Goal: Use online tool/utility: Utilize a website feature to perform a specific function

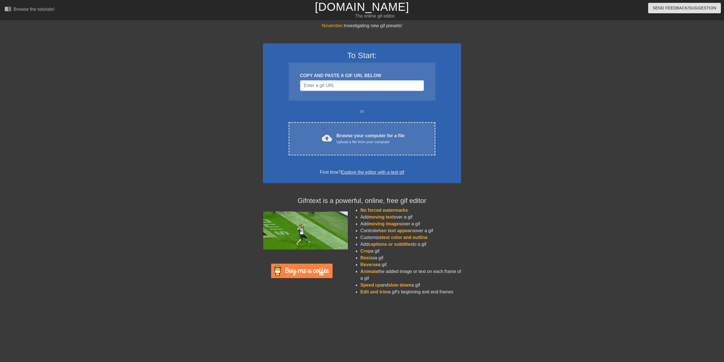
click at [320, 88] on input "Username" at bounding box center [362, 85] width 124 height 11
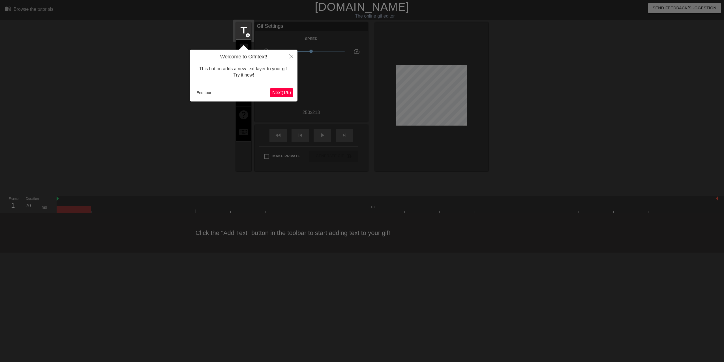
click at [279, 93] on span "Next ( 1 / 6 )" at bounding box center [281, 92] width 19 height 5
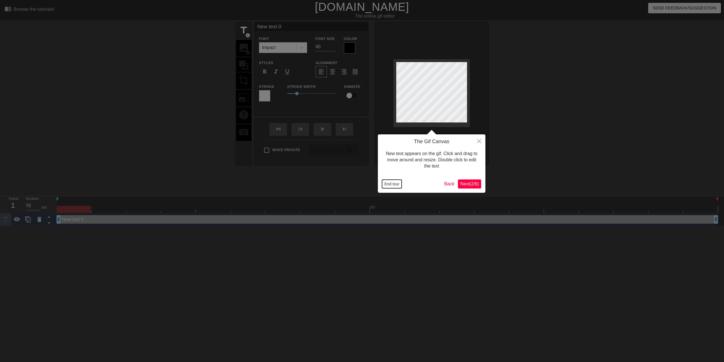
click at [398, 184] on button "End tour" at bounding box center [392, 184] width 20 height 8
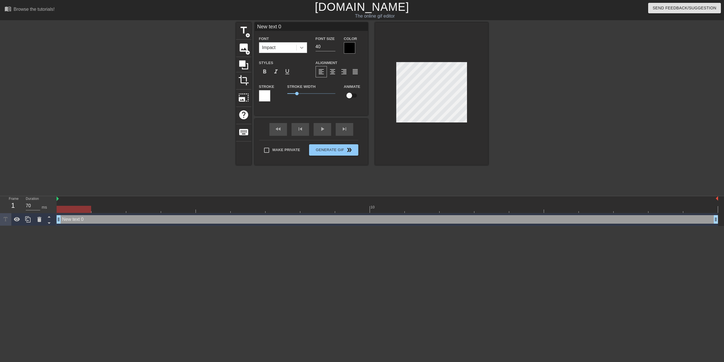
click at [306, 48] on div at bounding box center [302, 47] width 10 height 10
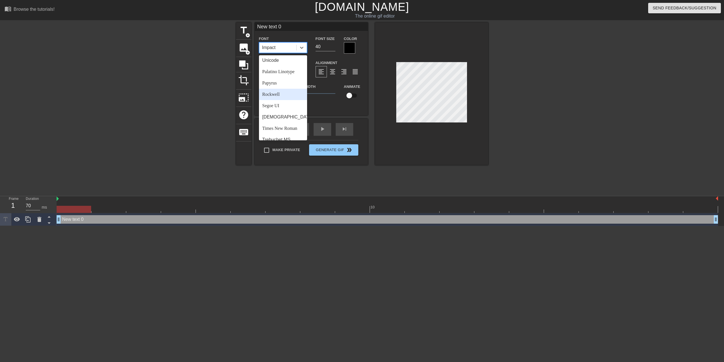
scroll to position [196, 0]
click at [279, 99] on div "[DEMOGRAPHIC_DATA]" at bounding box center [283, 99] width 48 height 11
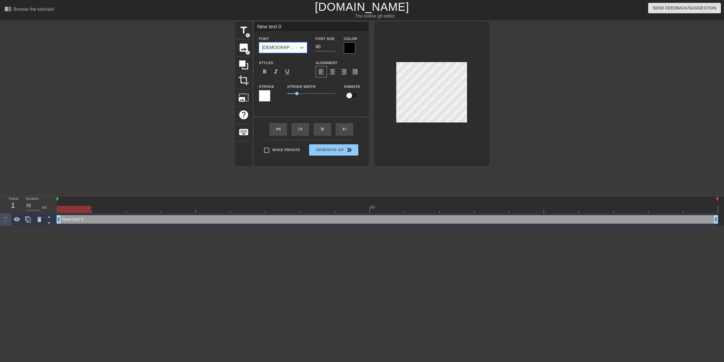
click at [295, 48] on div "[DEMOGRAPHIC_DATA]" at bounding box center [277, 47] width 37 height 10
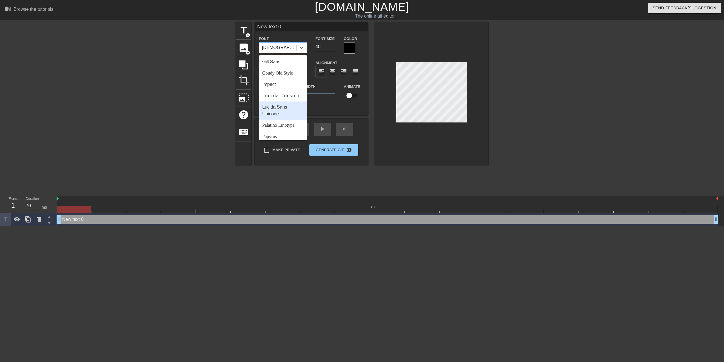
scroll to position [107, 0]
click at [284, 80] on div "Gill Sans" at bounding box center [283, 79] width 48 height 11
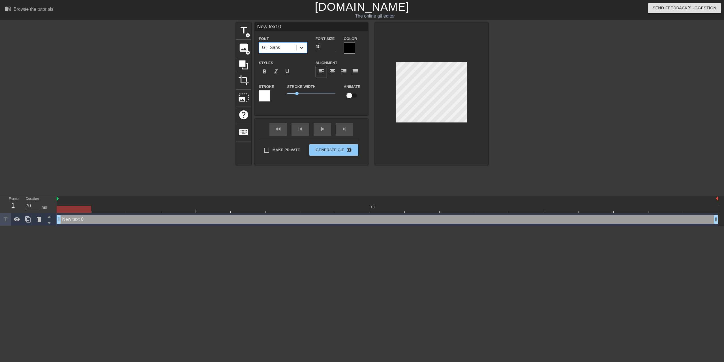
click at [302, 51] on div at bounding box center [302, 47] width 10 height 10
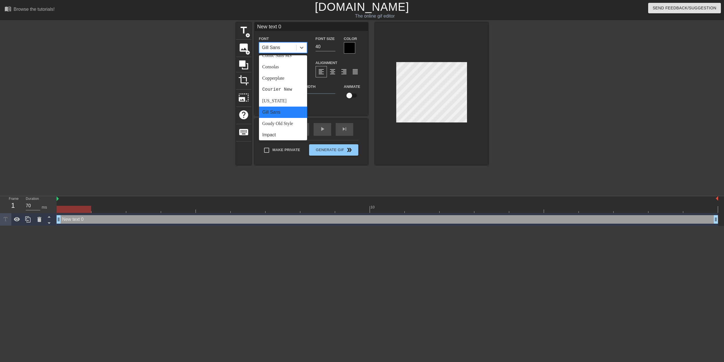
scroll to position [143, 0]
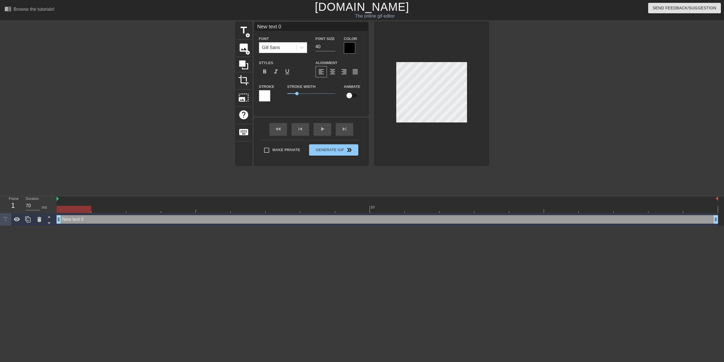
click at [318, 61] on label "Alignment" at bounding box center [327, 63] width 22 height 6
click at [270, 70] on div "format_bold" at bounding box center [264, 71] width 11 height 11
click at [300, 46] on icon at bounding box center [302, 48] width 6 height 6
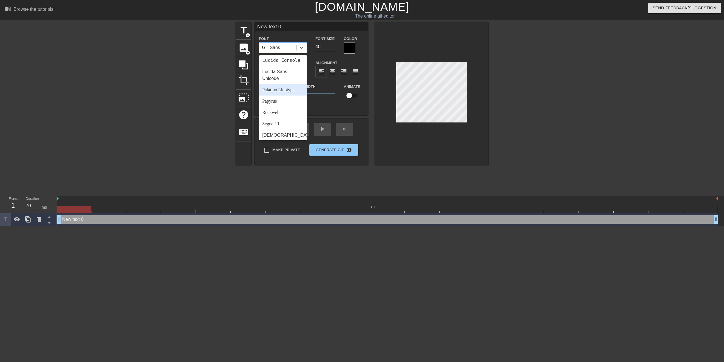
scroll to position [196, 0]
click at [283, 121] on div "Trebuchet MS" at bounding box center [283, 121] width 48 height 11
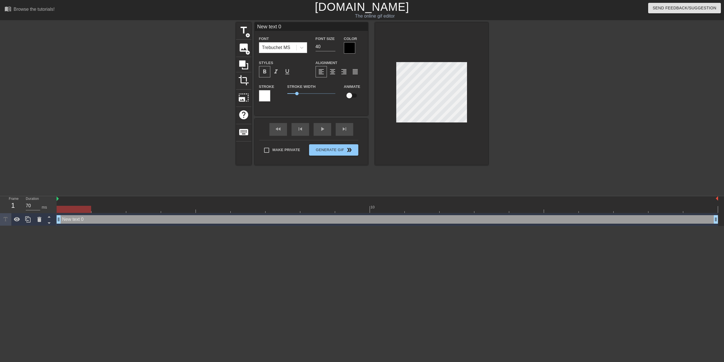
click at [268, 72] on span "format_bold" at bounding box center [264, 71] width 7 height 7
click at [299, 50] on icon at bounding box center [302, 48] width 6 height 6
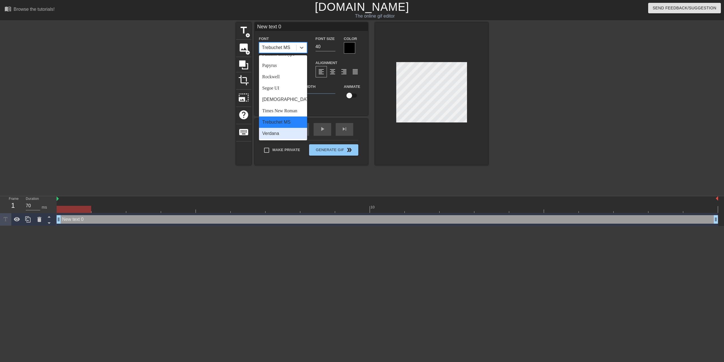
click at [282, 129] on div "Verdana" at bounding box center [283, 133] width 48 height 11
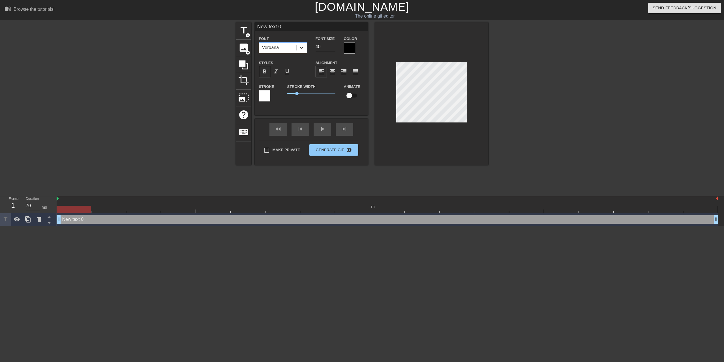
click at [302, 51] on div at bounding box center [302, 47] width 10 height 10
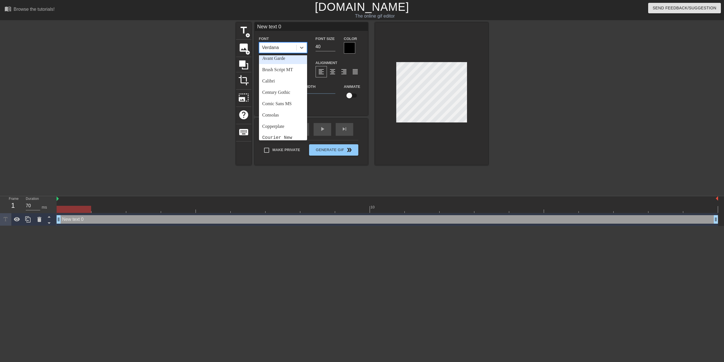
scroll to position [71, 0]
click at [274, 135] on div "Impact" at bounding box center [283, 137] width 48 height 11
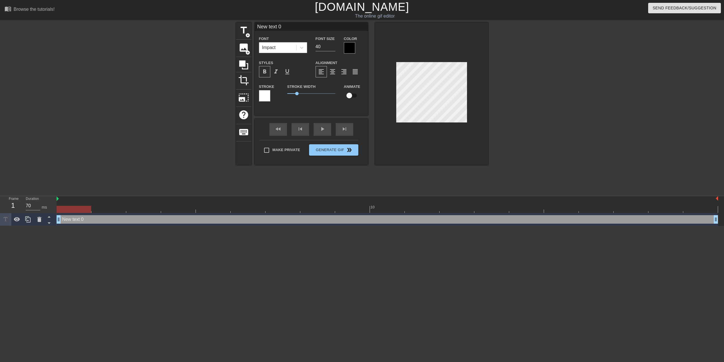
click at [349, 48] on div at bounding box center [349, 47] width 11 height 11
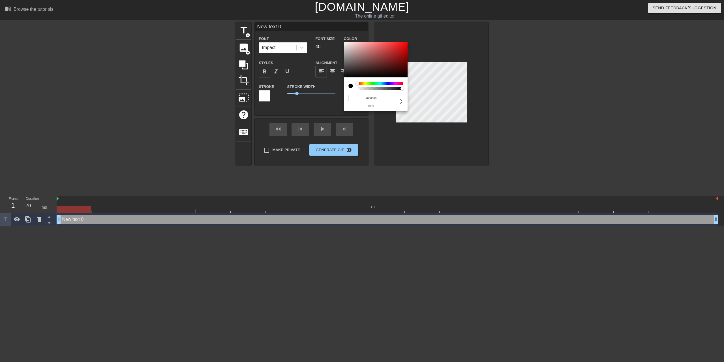
type input "0"
drag, startPoint x: 388, startPoint y: 89, endPoint x: 342, endPoint y: 88, distance: 45.9
click at [344, 88] on div "0 r 0 g 0 b 0 a" at bounding box center [376, 76] width 64 height 69
type input "1"
drag, startPoint x: 359, startPoint y: 89, endPoint x: 411, endPoint y: 88, distance: 51.3
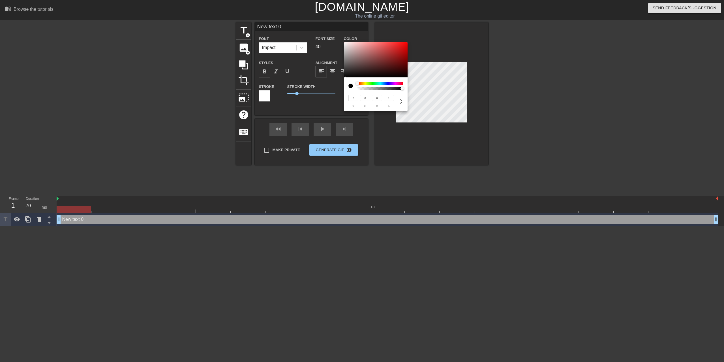
click at [408, 88] on div "0 r 0 g 0 b 1 a" at bounding box center [376, 76] width 64 height 69
type input "30"
type input "23"
type input "32"
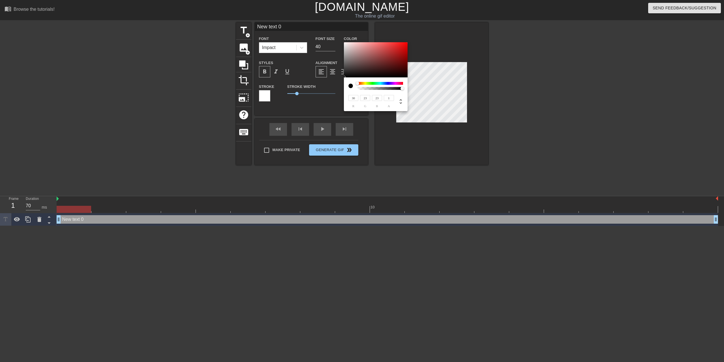
type input "25"
type input "48"
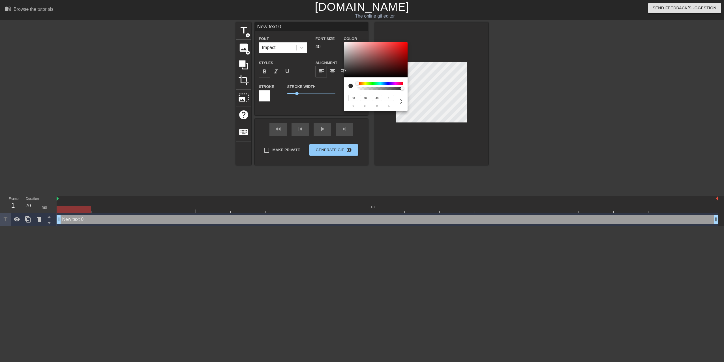
type input "50"
type input "154"
type input "142"
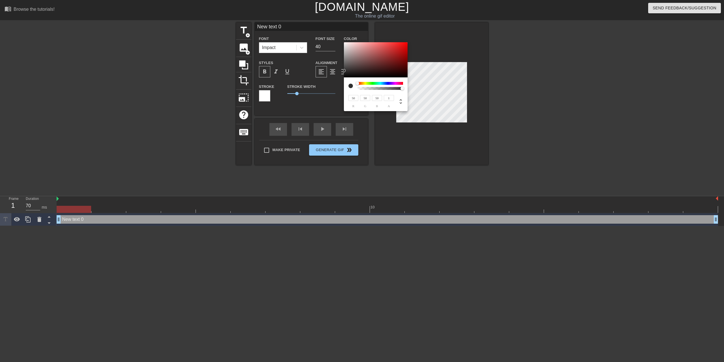
type input "142"
type input "191"
type input "180"
type input "201"
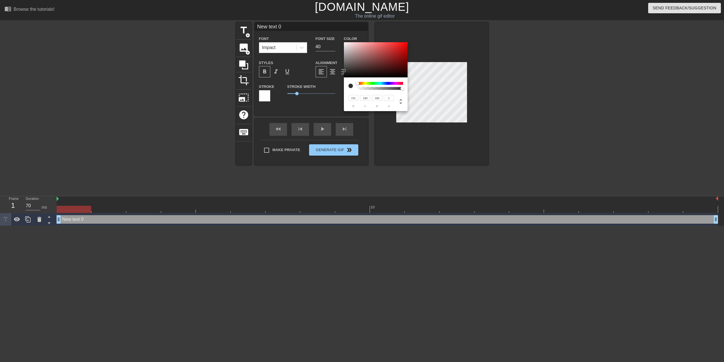
type input "192"
type input "203"
type input "195"
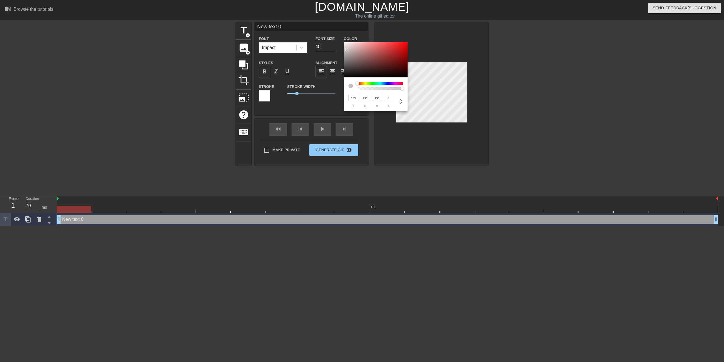
type input "211"
type input "204"
type input "228"
type input "224"
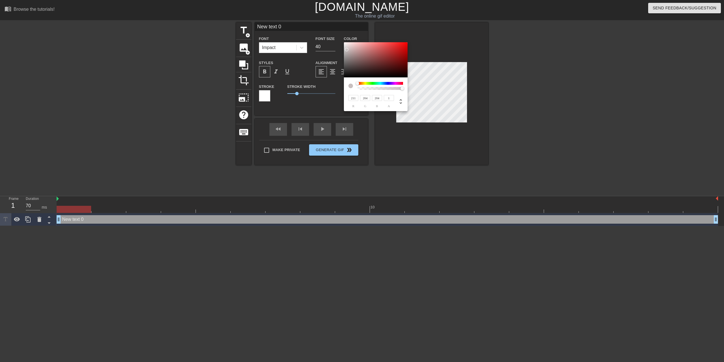
type input "224"
type input "236"
type input "233"
type input "238"
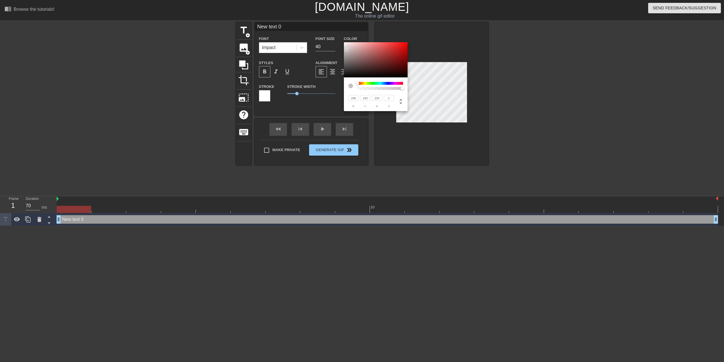
type input "235"
type input "242"
type input "188"
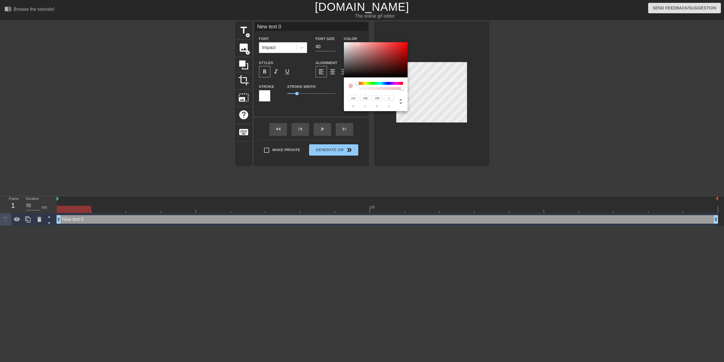
type input "244"
type input "190"
type input "250"
type input "248"
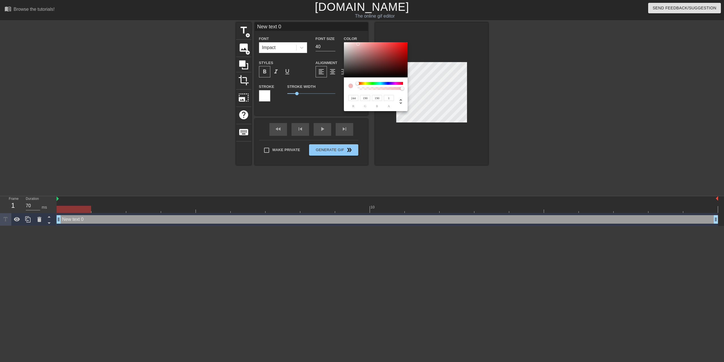
type input "248"
type input "246"
click at [345, 43] on div at bounding box center [344, 42] width 3 height 3
drag, startPoint x: 370, startPoint y: 98, endPoint x: 362, endPoint y: 97, distance: 7.7
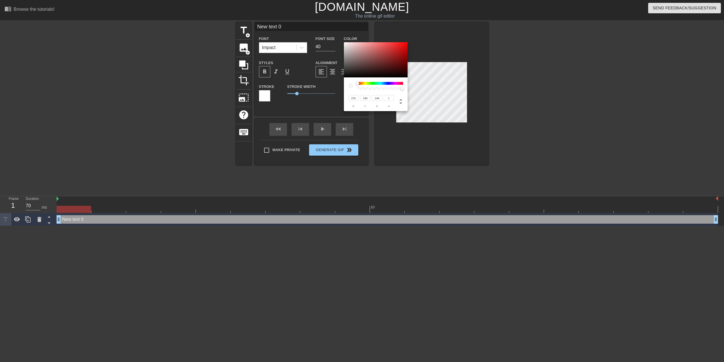
click at [363, 97] on input "246" at bounding box center [365, 98] width 10 height 6
type input "250"
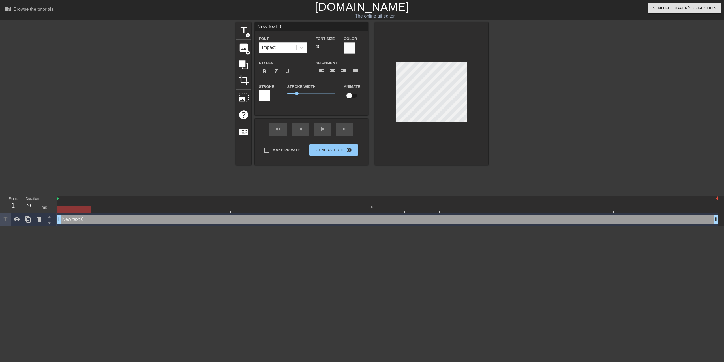
click at [263, 96] on div at bounding box center [264, 95] width 11 height 11
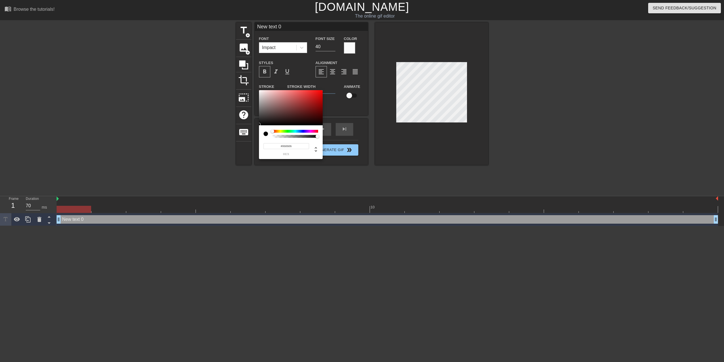
drag, startPoint x: 279, startPoint y: 120, endPoint x: 260, endPoint y: 124, distance: 20.1
click at [260, 124] on div at bounding box center [291, 107] width 64 height 35
click at [315, 150] on icon at bounding box center [316, 149] width 7 height 7
drag, startPoint x: 271, startPoint y: 148, endPoint x: 257, endPoint y: 146, distance: 14.3
click at [264, 147] on input "6" at bounding box center [269, 146] width 10 height 6
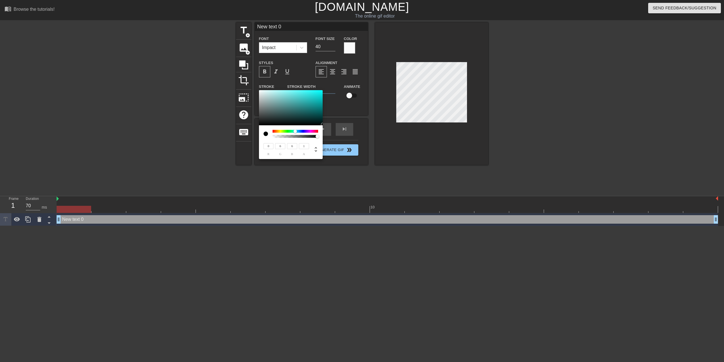
type input "0"
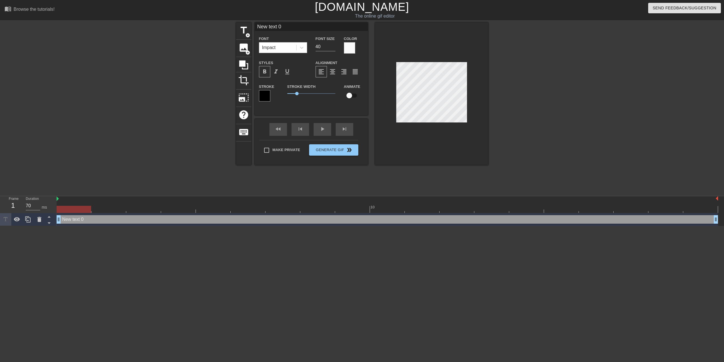
scroll to position [0, 1]
type input "W"
type textarea "W"
type input "We"
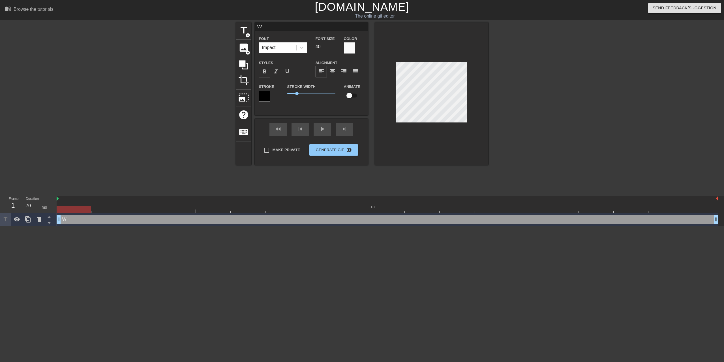
type textarea "We"
type input "Web"
type textarea "Web"
type input "Webl"
type textarea "Webl"
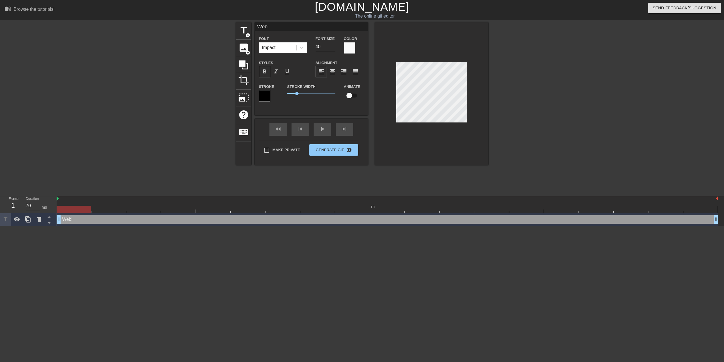
scroll to position [0, 0]
type input "Webl"
type textarea "Webl"
type input "Webl L"
type textarea "Webl L"
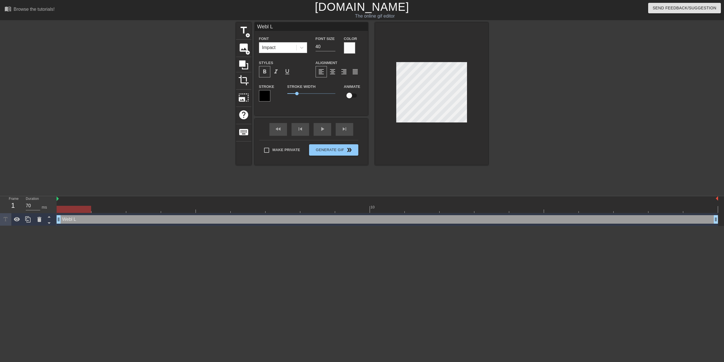
type input "Webl"
type textarea "Webl"
type input "Webl"
type textarea "Webl"
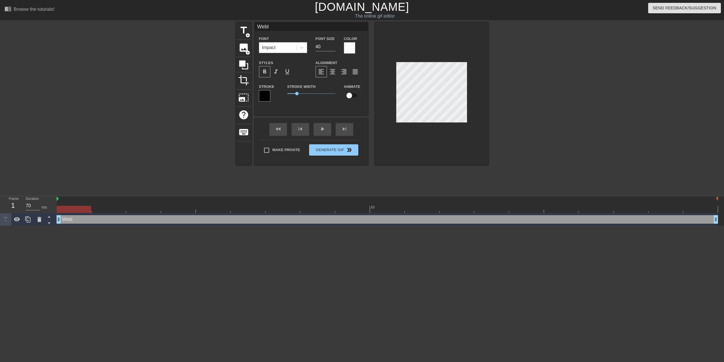
type input "Web"
type textarea "Web"
type input "Web"
type textarea "Web"
type input "Web L"
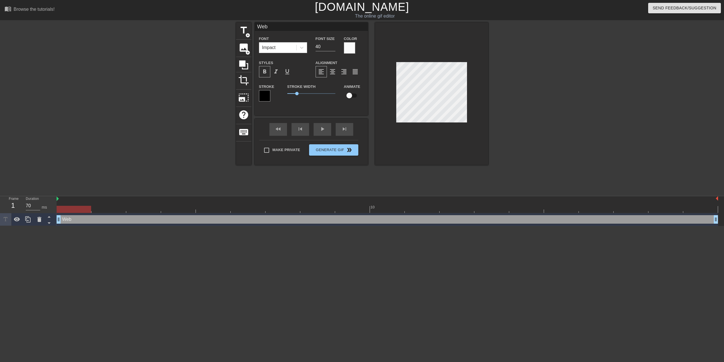
type textarea "Web L"
type input "Web"
type textarea "Web"
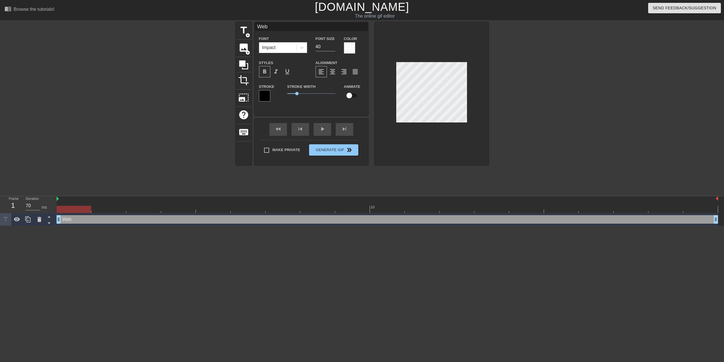
type input "Web"
type textarea "Web"
type input "WebL"
type textarea "WebL"
type input "WebLi"
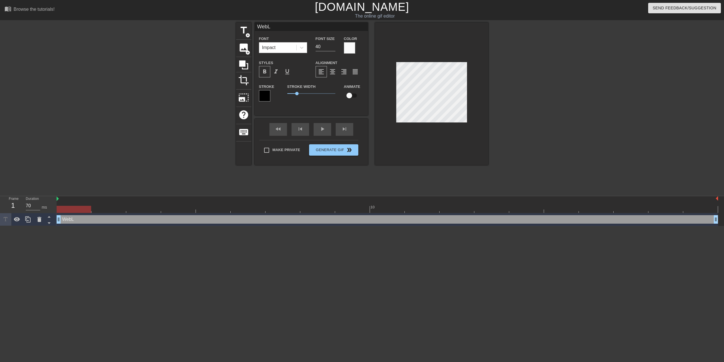
type textarea "WebLi"
type input "WebLin"
type textarea "WebLin"
type input "WebLink"
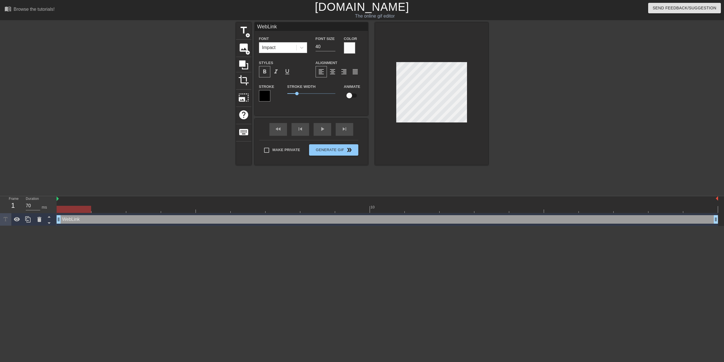
type textarea "WebLink"
click at [350, 95] on input "checkbox" at bounding box center [349, 95] width 32 height 11
checkbox input "true"
drag, startPoint x: 57, startPoint y: 200, endPoint x: 62, endPoint y: 200, distance: 4.5
click at [62, 200] on div at bounding box center [388, 199] width 662 height 6
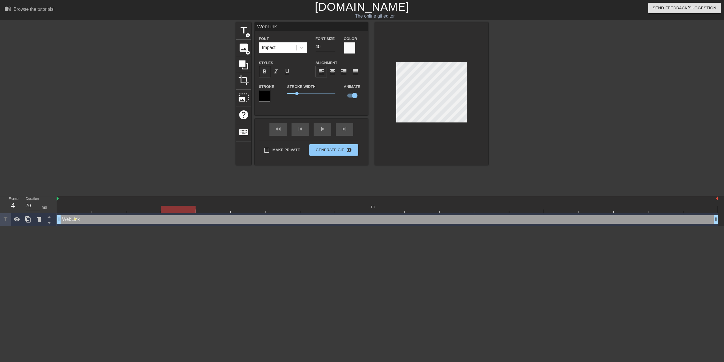
drag, startPoint x: 78, startPoint y: 209, endPoint x: 182, endPoint y: 208, distance: 104.2
click at [182, 208] on div at bounding box center [178, 209] width 35 height 7
drag, startPoint x: 186, startPoint y: 209, endPoint x: 250, endPoint y: 210, distance: 63.4
click at [250, 210] on div at bounding box center [248, 209] width 35 height 7
drag, startPoint x: 256, startPoint y: 207, endPoint x: 277, endPoint y: 208, distance: 20.7
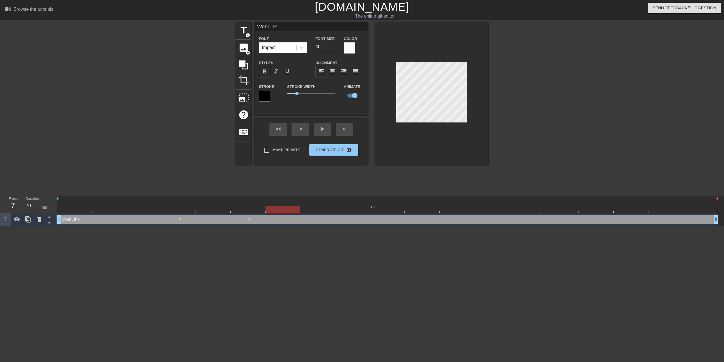
click at [277, 208] on div at bounding box center [283, 209] width 35 height 7
drag, startPoint x: 296, startPoint y: 208, endPoint x: 351, endPoint y: 205, distance: 55.6
click at [351, 205] on div "10" at bounding box center [388, 204] width 662 height 17
drag, startPoint x: 360, startPoint y: 208, endPoint x: 407, endPoint y: 207, distance: 47.0
click at [407, 207] on div at bounding box center [422, 209] width 35 height 7
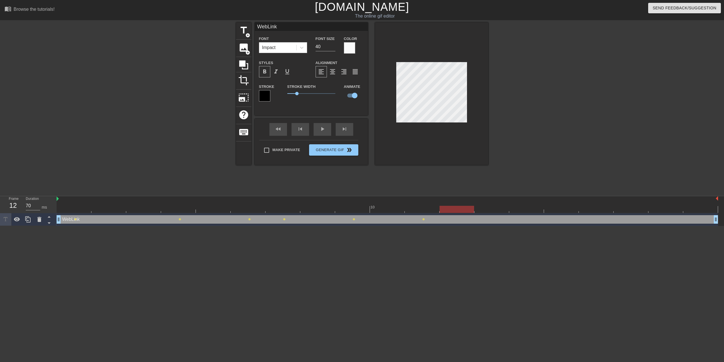
drag, startPoint x: 419, startPoint y: 208, endPoint x: 443, endPoint y: 210, distance: 23.5
click at [443, 210] on div at bounding box center [457, 209] width 35 height 7
drag, startPoint x: 451, startPoint y: 210, endPoint x: 487, endPoint y: 211, distance: 35.4
click at [487, 211] on div at bounding box center [492, 209] width 35 height 7
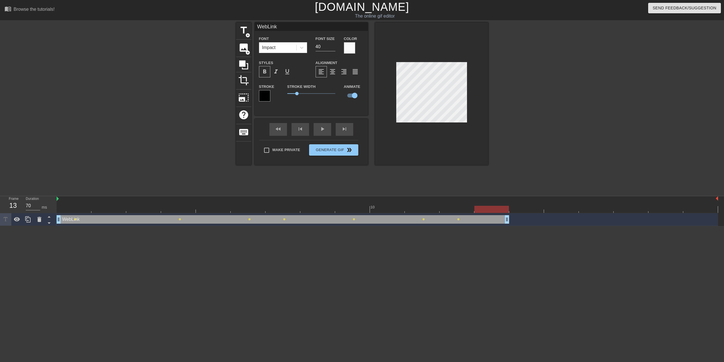
drag, startPoint x: 716, startPoint y: 220, endPoint x: 518, endPoint y: 219, distance: 197.9
click at [518, 219] on div "WebLink drag_handle drag_handle lens lens lens lens lens lens lens" at bounding box center [388, 219] width 662 height 8
click at [76, 219] on span "lens" at bounding box center [75, 219] width 3 height 3
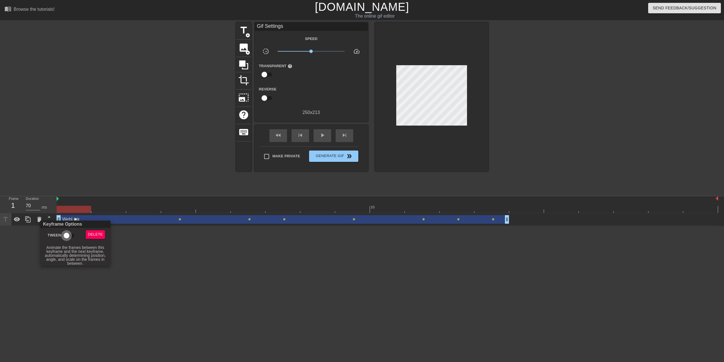
click at [68, 235] on input "Tween" at bounding box center [66, 235] width 32 height 11
checkbox input "true"
click at [181, 218] on div at bounding box center [362, 181] width 724 height 362
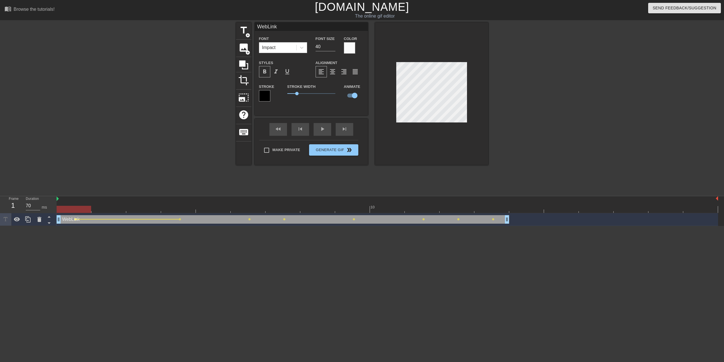
click at [75, 219] on span "lens" at bounding box center [75, 219] width 3 height 3
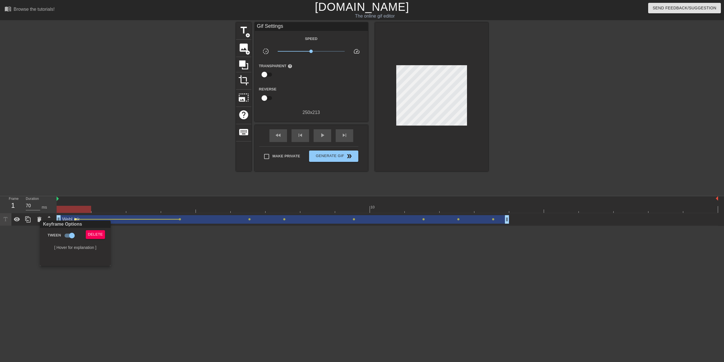
click at [59, 219] on div at bounding box center [362, 181] width 724 height 362
click at [59, 219] on div "WebLink drag_handle drag_handle" at bounding box center [283, 219] width 453 height 8
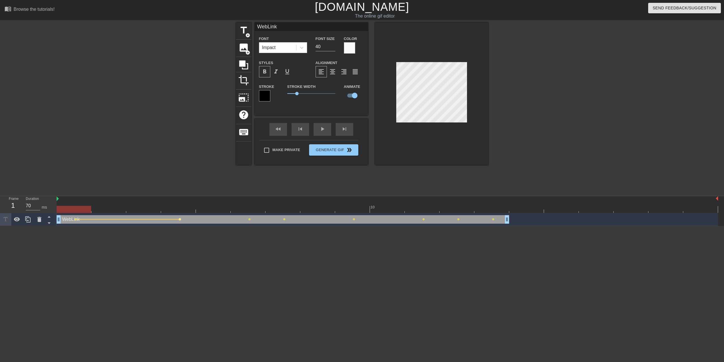
click at [179, 219] on span "lens" at bounding box center [180, 219] width 3 height 3
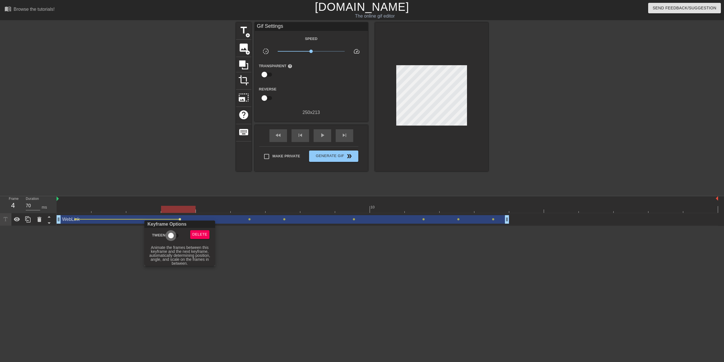
click at [171, 236] on input "Tween" at bounding box center [171, 235] width 32 height 11
checkbox input "true"
click at [249, 219] on div at bounding box center [362, 181] width 724 height 362
click at [250, 219] on span "lens" at bounding box center [249, 219] width 3 height 3
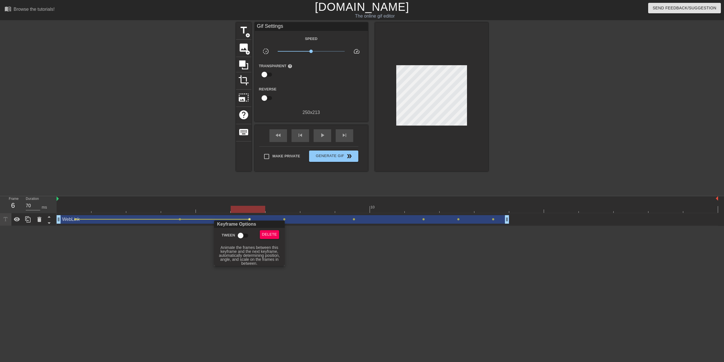
click at [240, 235] on input "Tween" at bounding box center [241, 235] width 32 height 11
checkbox input "true"
click at [283, 219] on div at bounding box center [362, 181] width 724 height 362
click at [284, 219] on span "lens" at bounding box center [284, 219] width 3 height 3
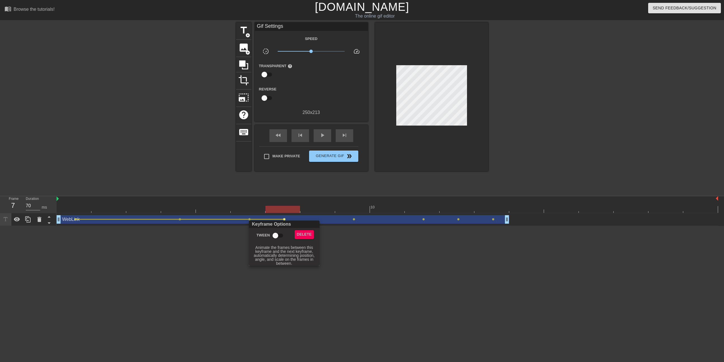
click at [279, 235] on input "Tween" at bounding box center [275, 235] width 32 height 11
checkbox input "true"
drag, startPoint x: 351, startPoint y: 219, endPoint x: 355, endPoint y: 219, distance: 3.4
click at [352, 219] on div at bounding box center [362, 181] width 724 height 362
click at [355, 218] on span "lens" at bounding box center [354, 219] width 3 height 3
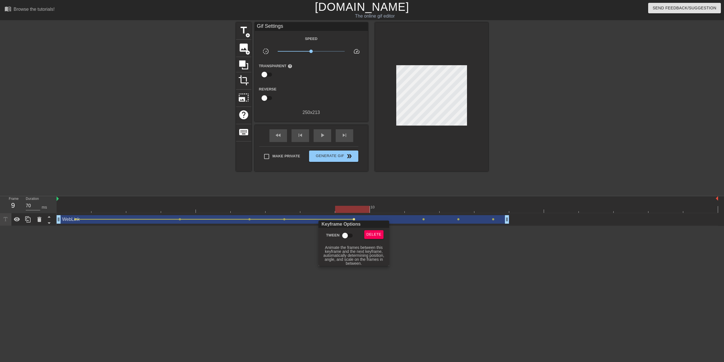
click at [350, 235] on input "Tween" at bounding box center [345, 235] width 32 height 11
checkbox input "true"
click at [423, 219] on div at bounding box center [362, 181] width 724 height 362
click at [425, 220] on span "lens" at bounding box center [424, 219] width 3 height 3
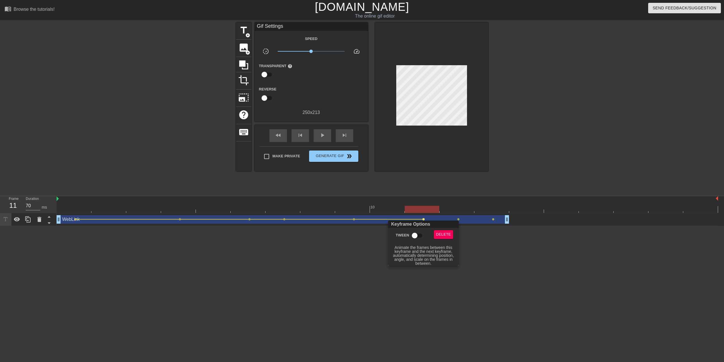
click at [417, 238] on input "Tween" at bounding box center [415, 235] width 32 height 11
checkbox input "true"
click at [460, 218] on div at bounding box center [362, 181] width 724 height 362
click at [458, 219] on span "lens" at bounding box center [458, 219] width 3 height 3
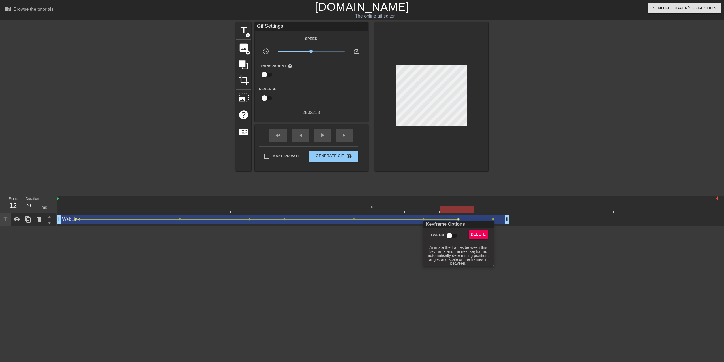
click at [452, 236] on input "Tween" at bounding box center [450, 235] width 32 height 11
checkbox input "true"
click at [492, 219] on div at bounding box center [362, 181] width 724 height 362
click at [494, 219] on span "lens" at bounding box center [493, 219] width 3 height 3
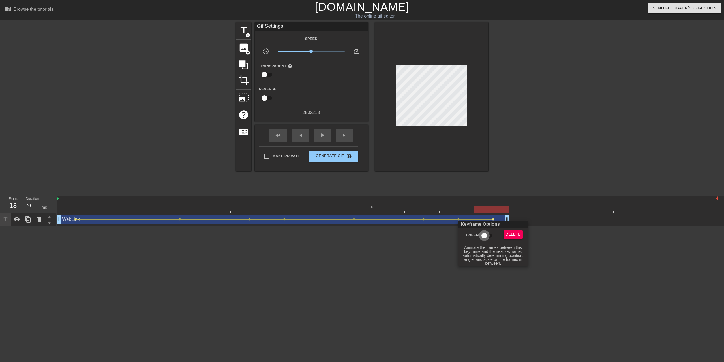
click at [485, 234] on input "Tween" at bounding box center [484, 235] width 32 height 11
checkbox input "true"
click at [427, 266] on div at bounding box center [362, 181] width 724 height 362
click at [28, 220] on icon at bounding box center [27, 219] width 5 height 6
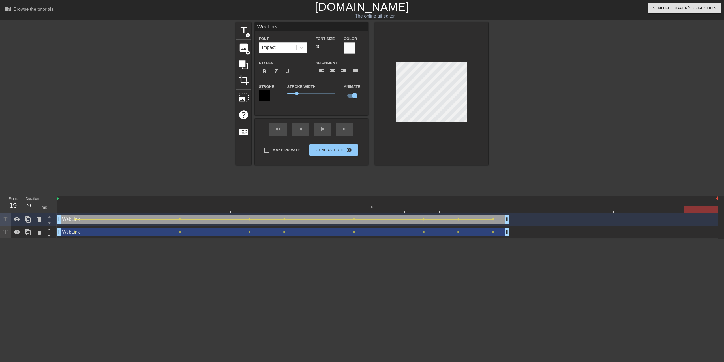
drag, startPoint x: 499, startPoint y: 208, endPoint x: 697, endPoint y: 208, distance: 197.4
click at [697, 208] on div at bounding box center [701, 209] width 35 height 7
click at [41, 234] on icon at bounding box center [39, 231] width 4 height 5
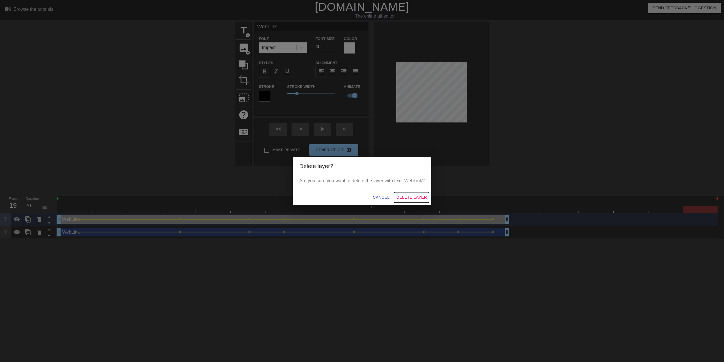
click at [404, 196] on span "Delete Layer" at bounding box center [411, 197] width 31 height 7
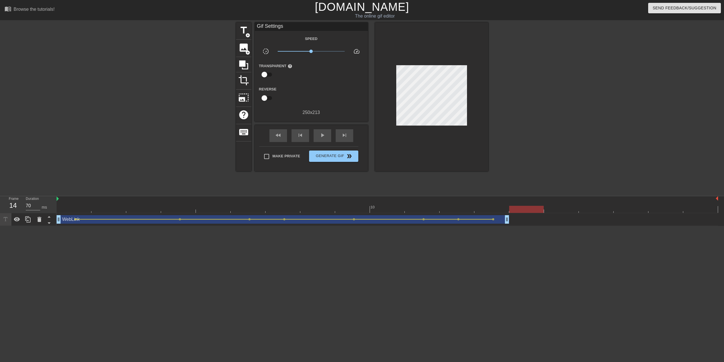
drag, startPoint x: 699, startPoint y: 209, endPoint x: 536, endPoint y: 212, distance: 162.6
click at [536, 212] on div at bounding box center [526, 209] width 35 height 7
drag, startPoint x: 508, startPoint y: 218, endPoint x: 537, endPoint y: 218, distance: 29.5
click at [537, 218] on div "WebLink drag_handle drag_handle" at bounding box center [301, 219] width 488 height 8
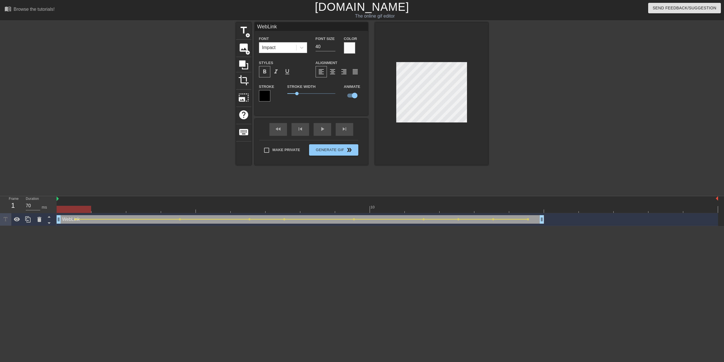
drag, startPoint x: 535, startPoint y: 209, endPoint x: 63, endPoint y: 212, distance: 472.1
click at [65, 210] on div at bounding box center [74, 209] width 35 height 7
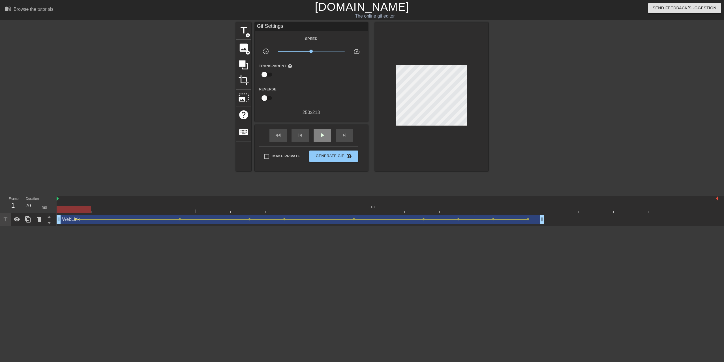
click at [322, 127] on div "fast_rewind skip_previous play_arrow skip_next" at bounding box center [311, 135] width 92 height 21
click at [326, 135] on div "play_arrow" at bounding box center [323, 135] width 18 height 13
click at [328, 155] on span "Generate Gif double_arrow" at bounding box center [334, 156] width 44 height 7
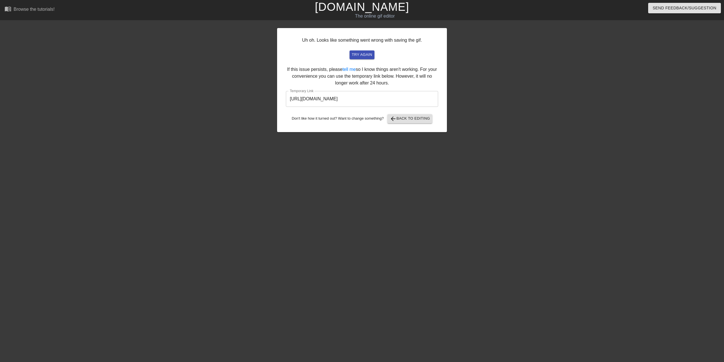
click at [401, 101] on input "[URL][DOMAIN_NAME]" at bounding box center [362, 99] width 152 height 16
drag, startPoint x: 406, startPoint y: 100, endPoint x: 274, endPoint y: 97, distance: 131.7
click at [286, 97] on input "[URL][DOMAIN_NAME]" at bounding box center [362, 99] width 152 height 16
